Goal: Task Accomplishment & Management: Manage account settings

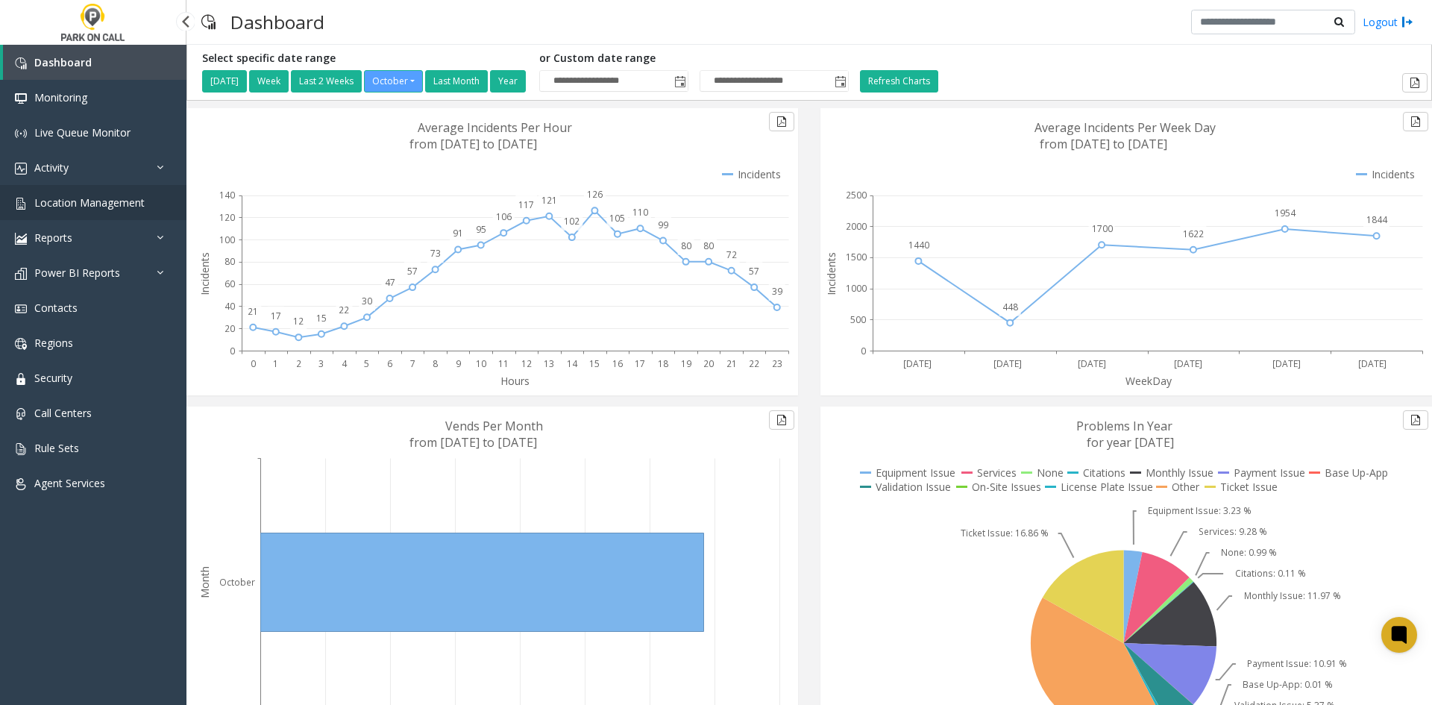
click at [101, 191] on link "Location Management" at bounding box center [93, 202] width 186 height 35
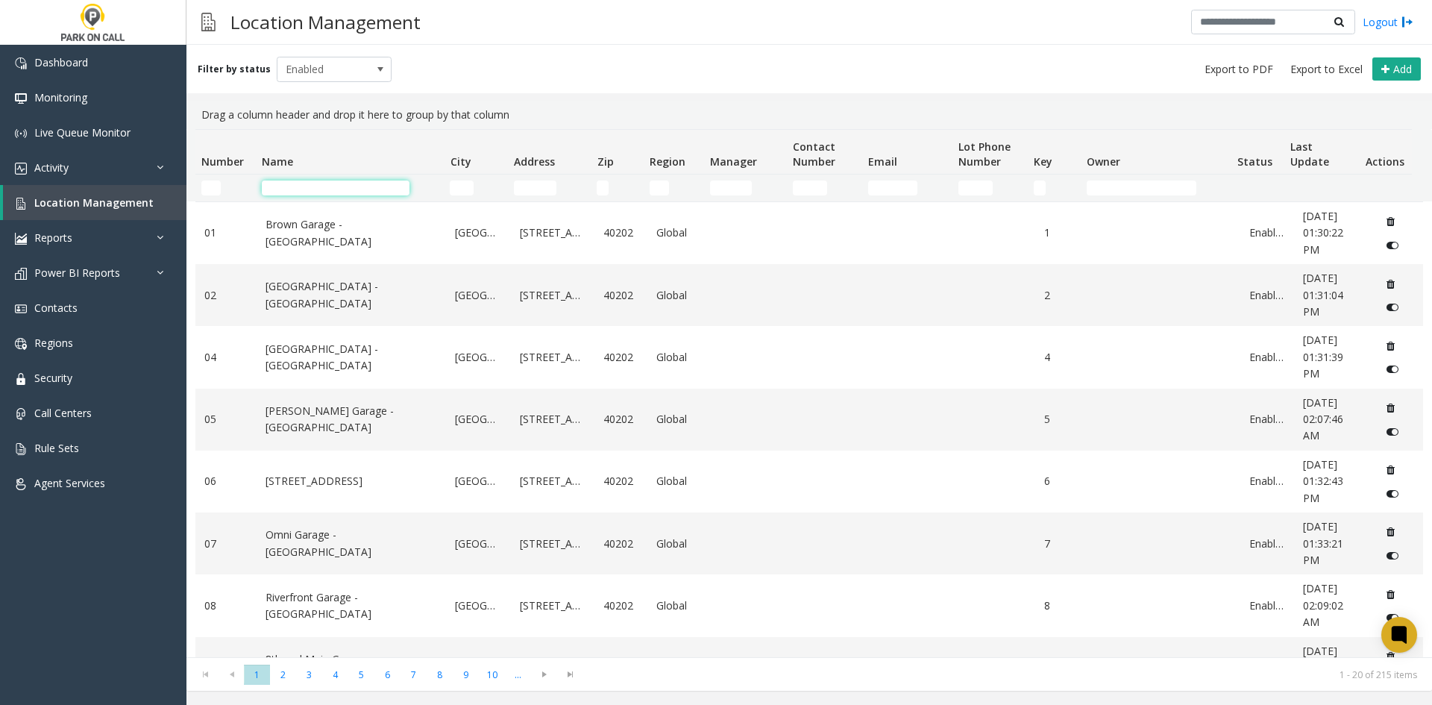
click at [380, 192] on input "Name Filter" at bounding box center [336, 187] width 148 height 15
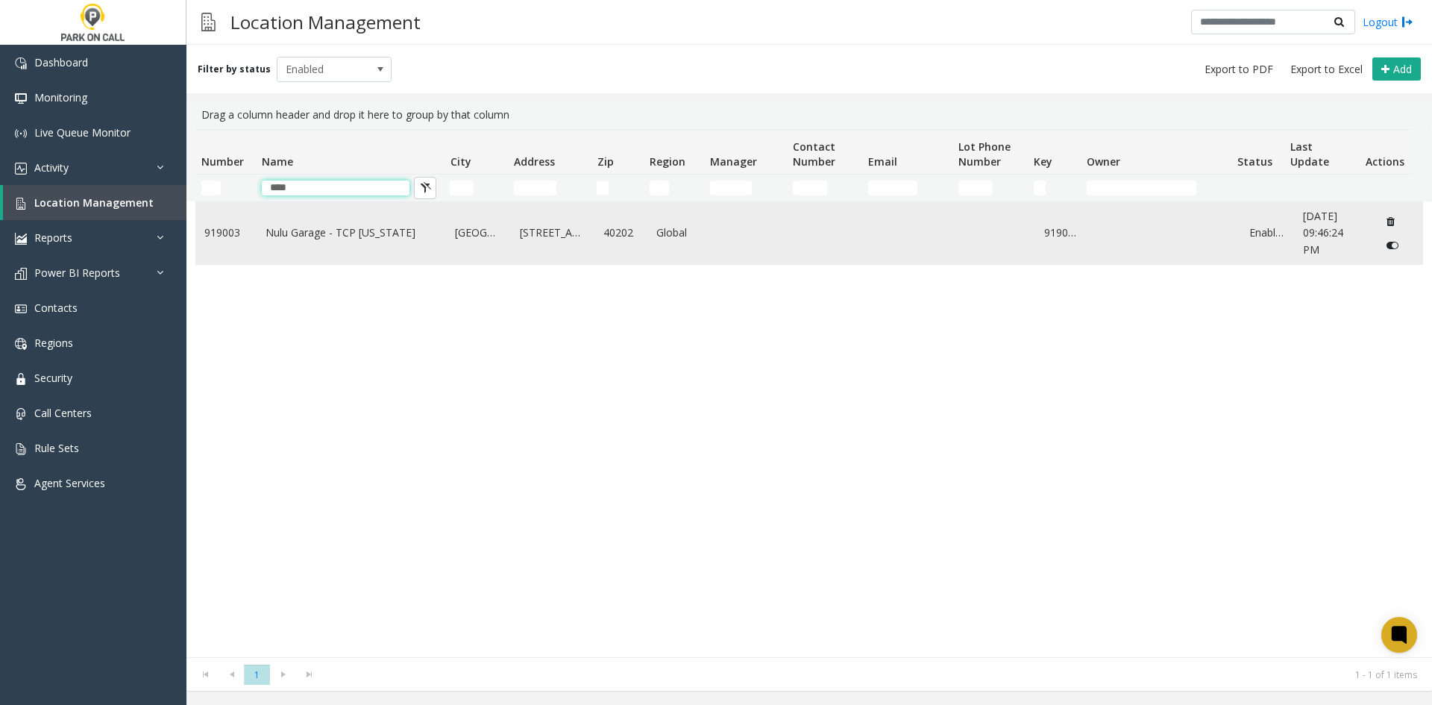
type input "****"
click at [293, 248] on td "Nulu Garage - TCP [US_STATE]" at bounding box center [352, 233] width 190 height 62
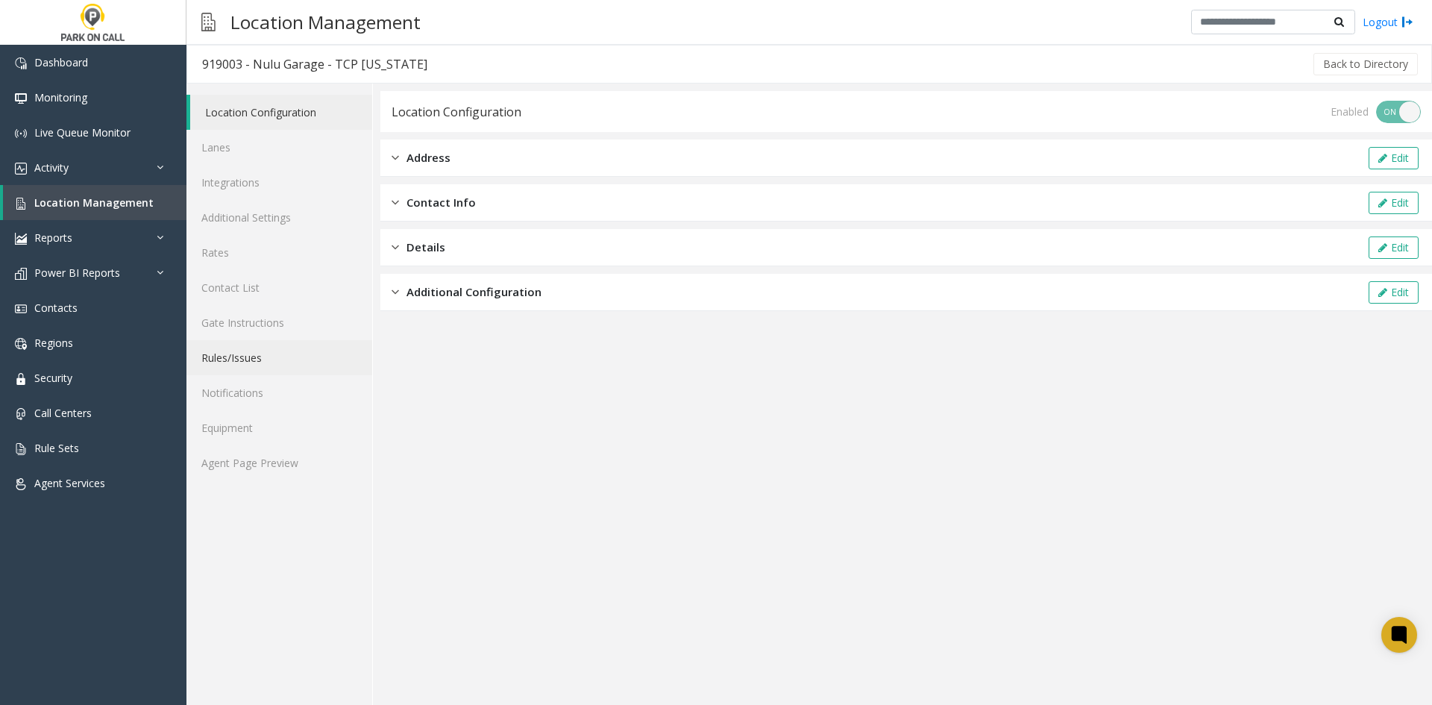
click at [259, 352] on link "Rules/Issues" at bounding box center [279, 357] width 186 height 35
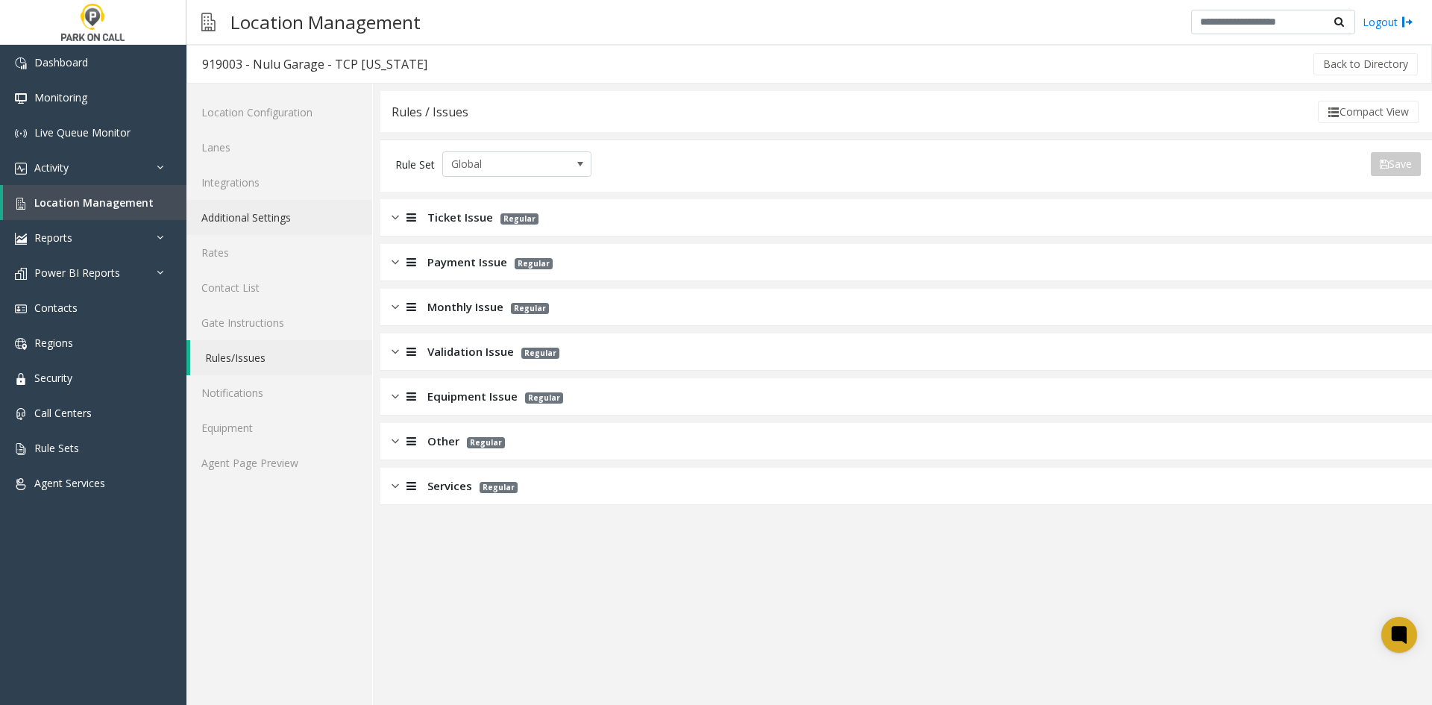
click at [282, 218] on link "Additional Settings" at bounding box center [279, 217] width 186 height 35
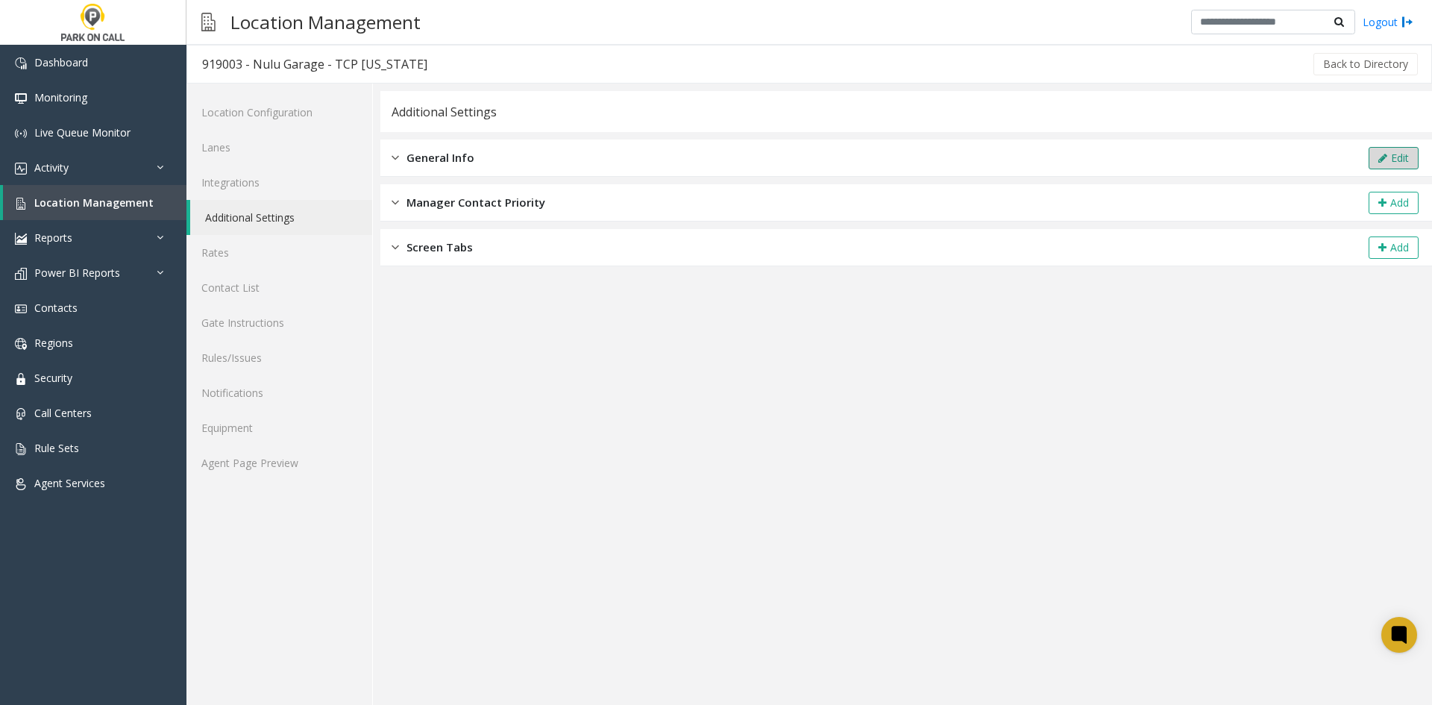
click at [1379, 150] on button "Edit" at bounding box center [1393, 158] width 50 height 22
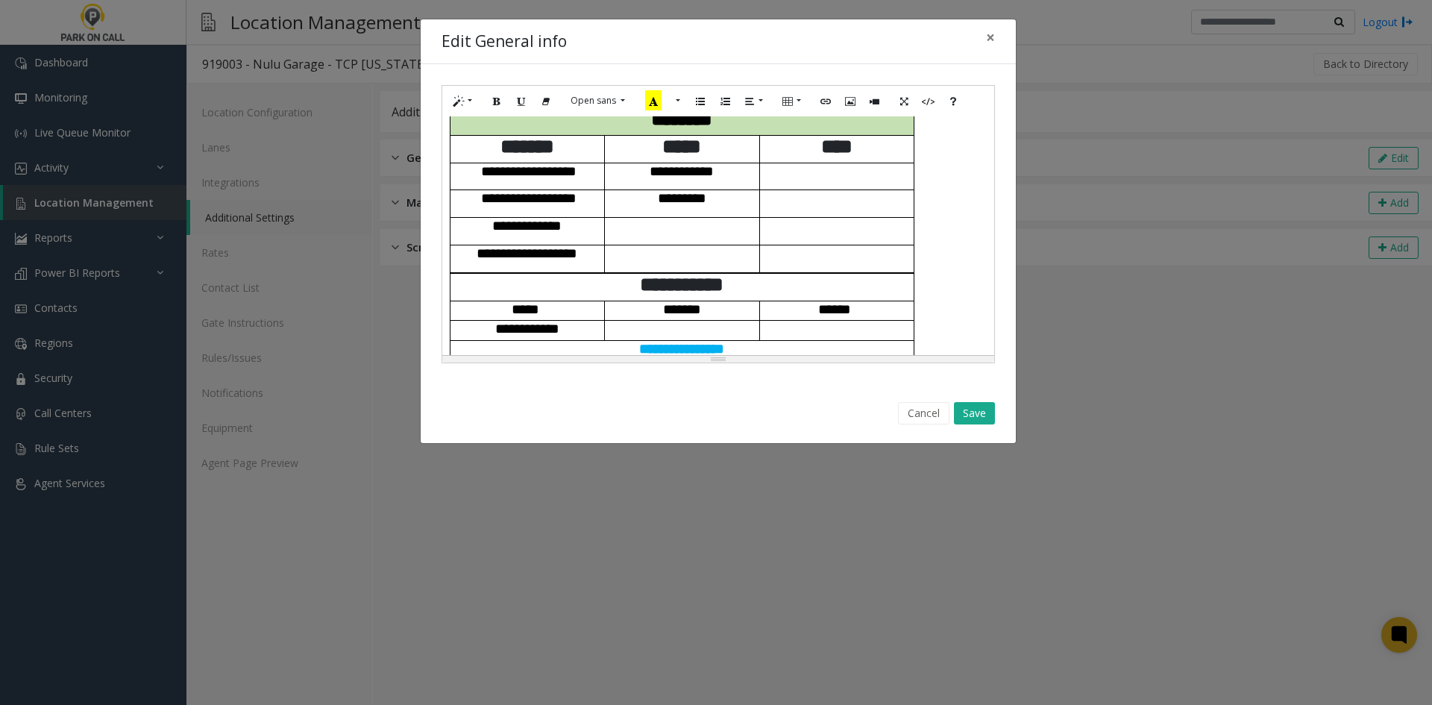
scroll to position [522, 0]
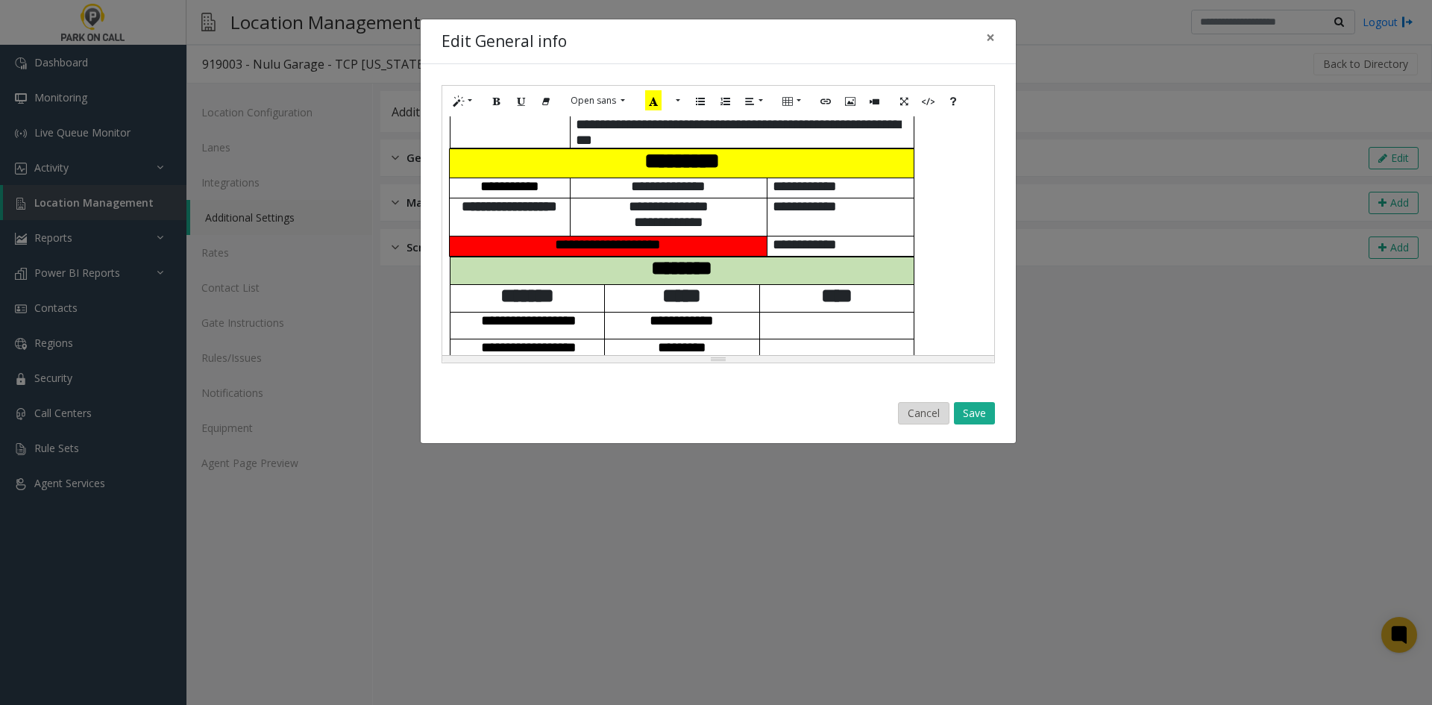
click at [905, 415] on button "Cancel" at bounding box center [923, 413] width 51 height 22
